Goal: Information Seeking & Learning: Learn about a topic

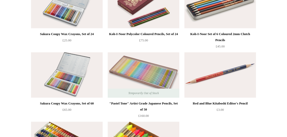
scroll to position [151, 0]
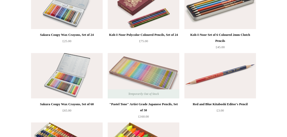
click at [168, 81] on img at bounding box center [144, 75] width 72 height 45
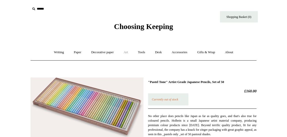
click at [128, 53] on link "Art +" at bounding box center [125, 52] width 13 height 13
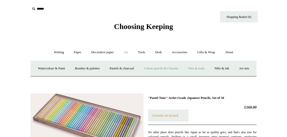
click at [209, 72] on link "Wax & seals" at bounding box center [195, 68] width 25 height 13
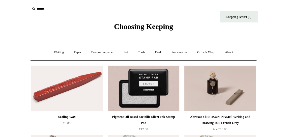
click at [127, 52] on link "Art +" at bounding box center [125, 52] width 13 height 13
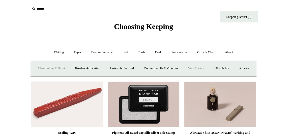
click at [51, 69] on link "Watercolour & Paint" at bounding box center [51, 68] width 36 height 13
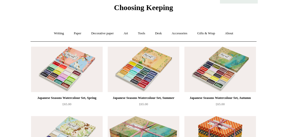
click at [50, 96] on div "Japanese Seasons Watercolour Set, Spring" at bounding box center [66, 98] width 69 height 6
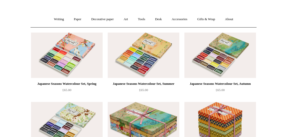
scroll to position [43, 0]
